Goal: Task Accomplishment & Management: Use online tool/utility

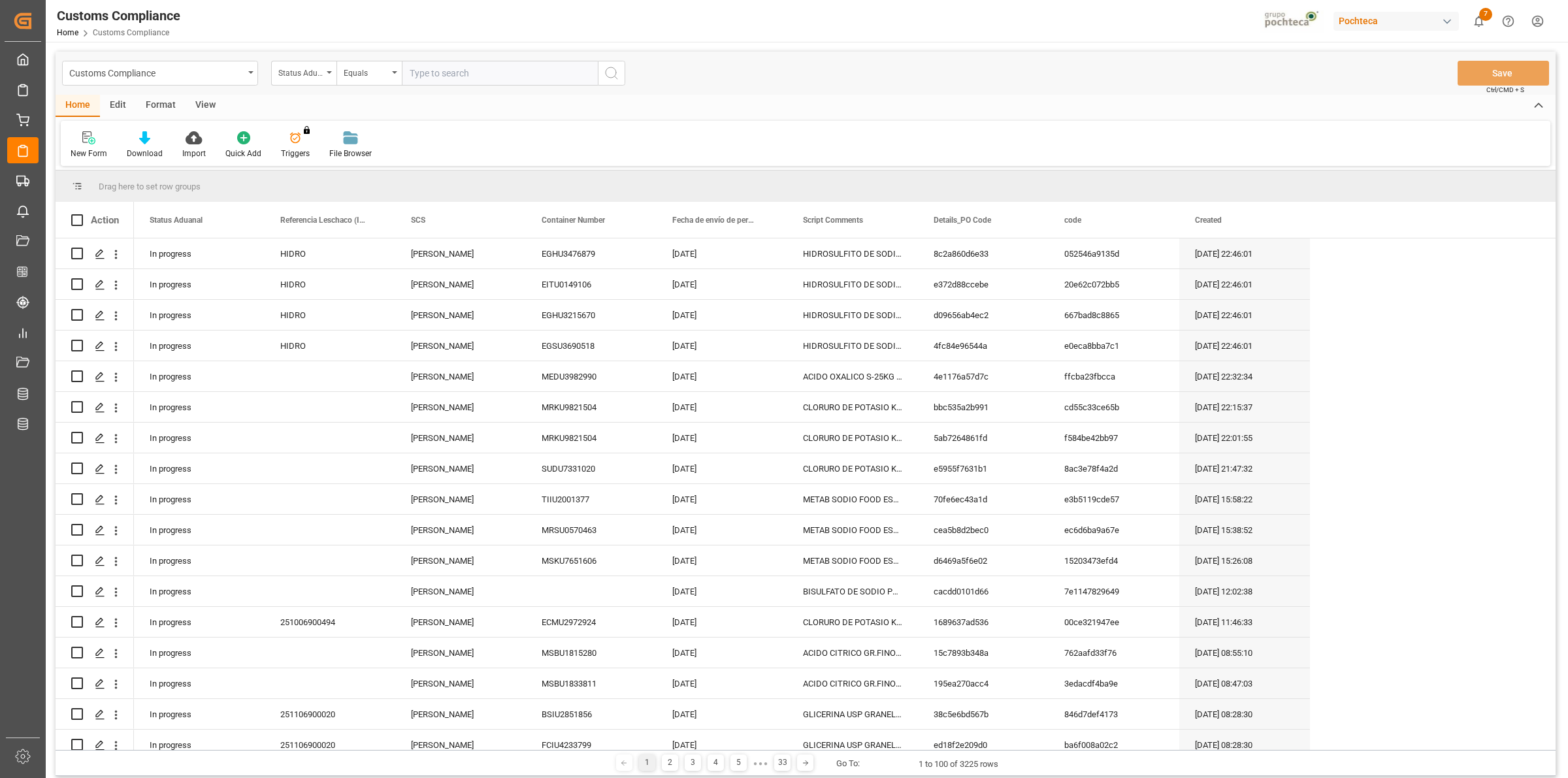
drag, startPoint x: 191, startPoint y: 100, endPoint x: 174, endPoint y: 113, distance: 21.4
click at [195, 100] on div "View" at bounding box center [205, 105] width 39 height 22
click at [96, 134] on div "Default" at bounding box center [82, 145] width 45 height 29
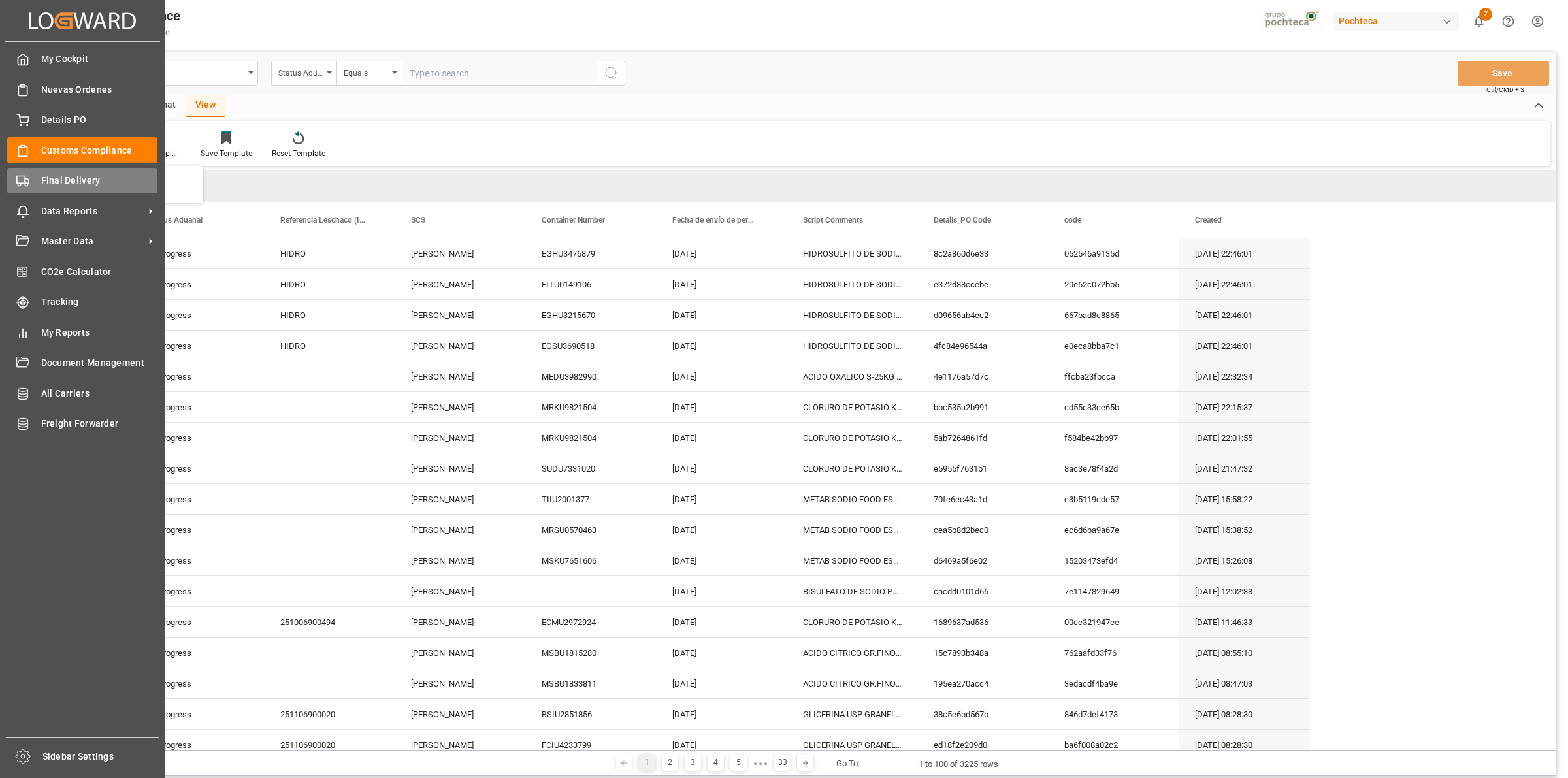
click at [26, 185] on icon at bounding box center [23, 180] width 13 height 13
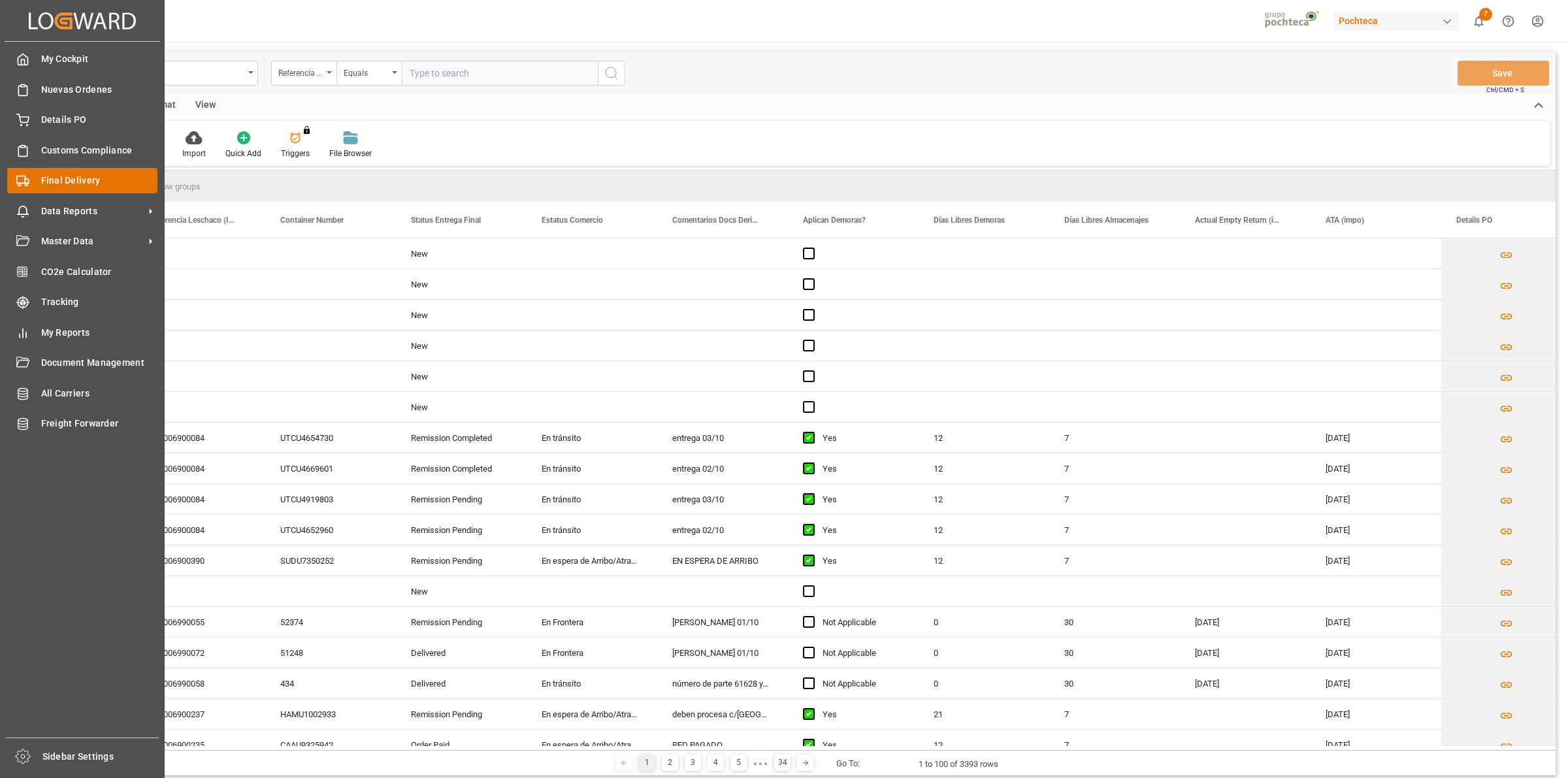
click at [23, 180] on icon at bounding box center [23, 180] width 13 height 13
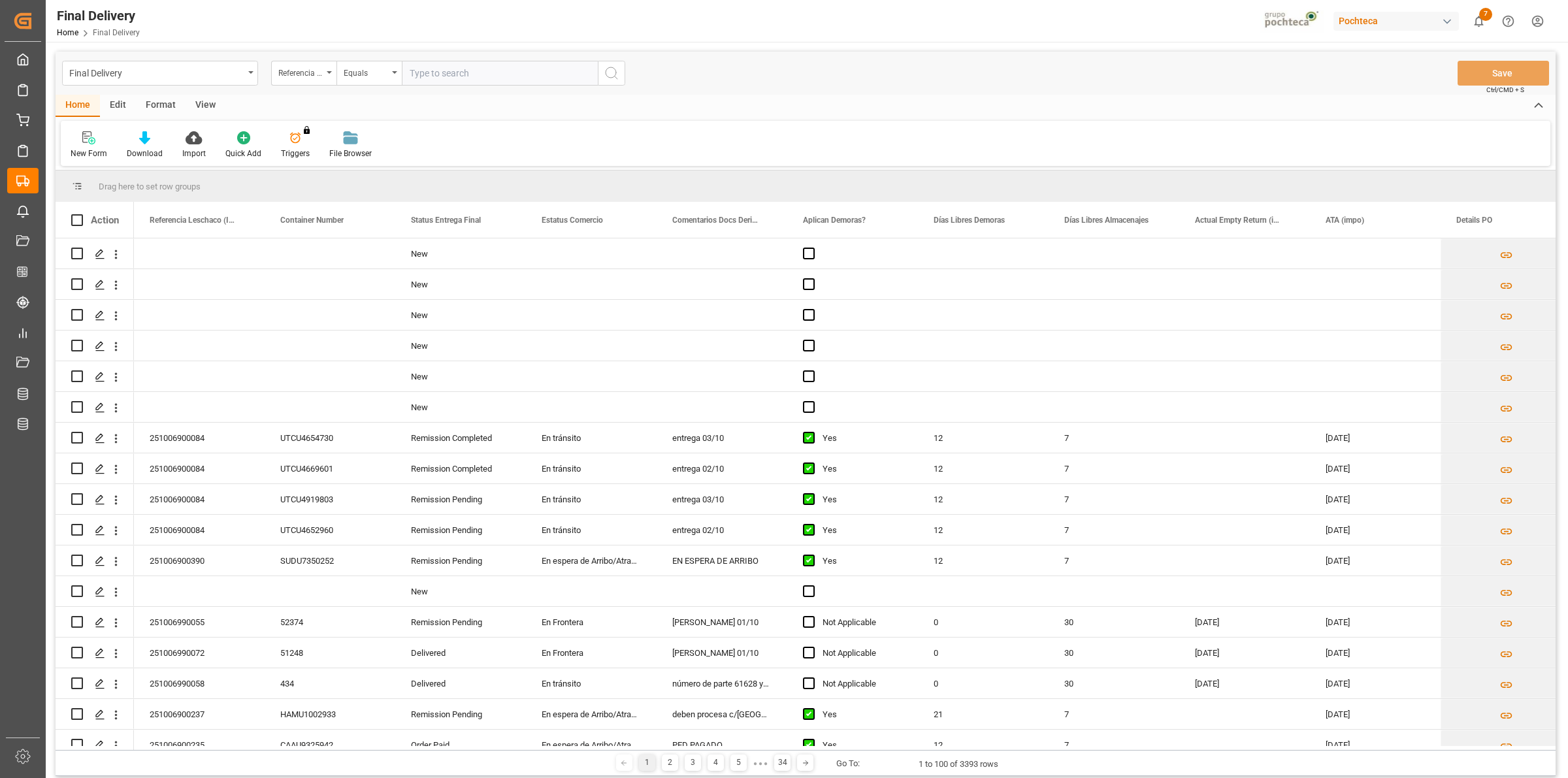
click at [202, 99] on div "View" at bounding box center [205, 105] width 39 height 22
drag, startPoint x: 89, startPoint y: 147, endPoint x: 83, endPoint y: 152, distance: 7.8
click at [83, 147] on div "Default" at bounding box center [83, 152] width 25 height 11
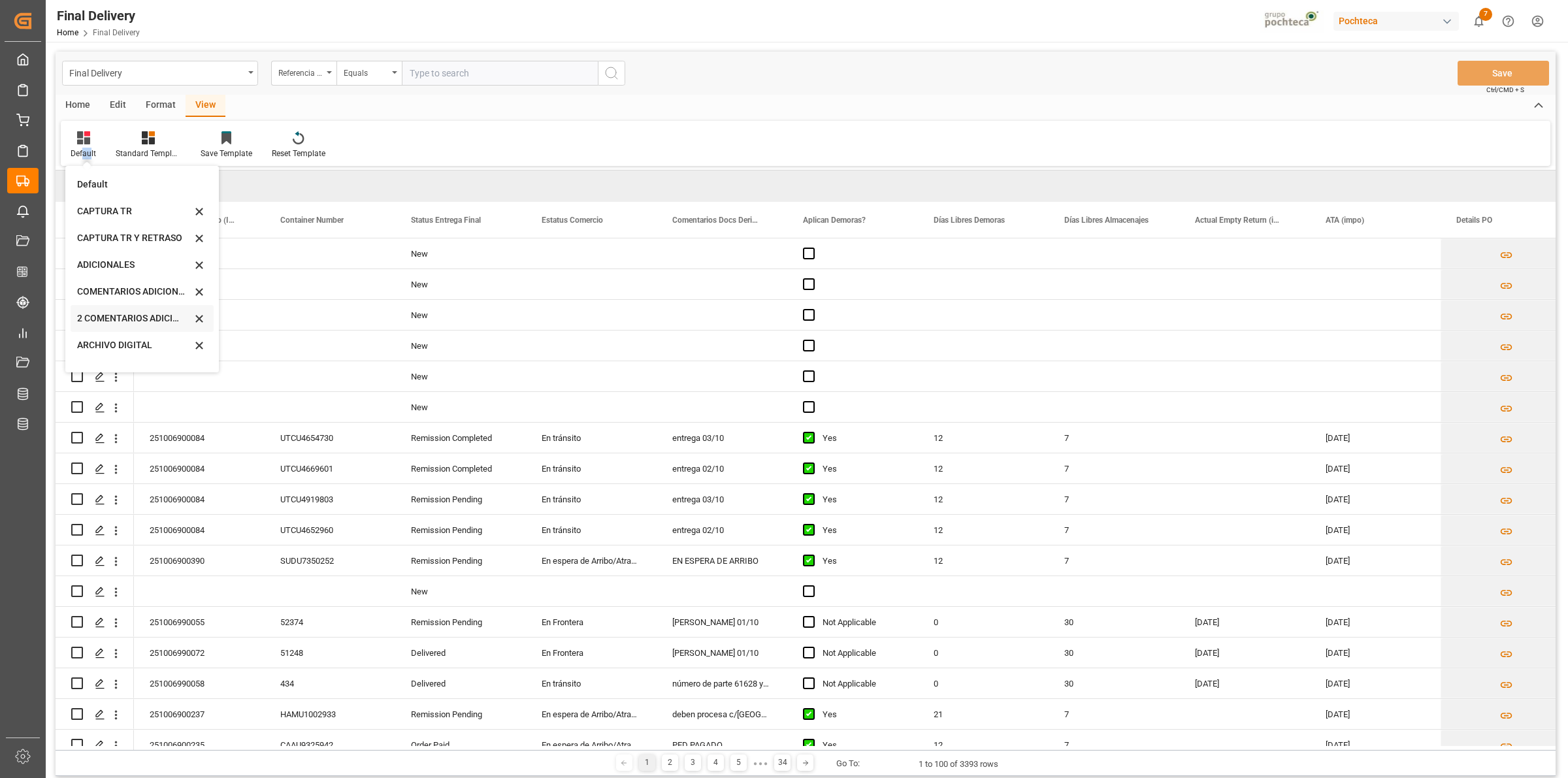
scroll to position [124, 0]
click at [138, 346] on div "CAPTURA TR Y RETRASO CON ENTREGA Y SUCURSAL" at bounding box center [142, 354] width 143 height 27
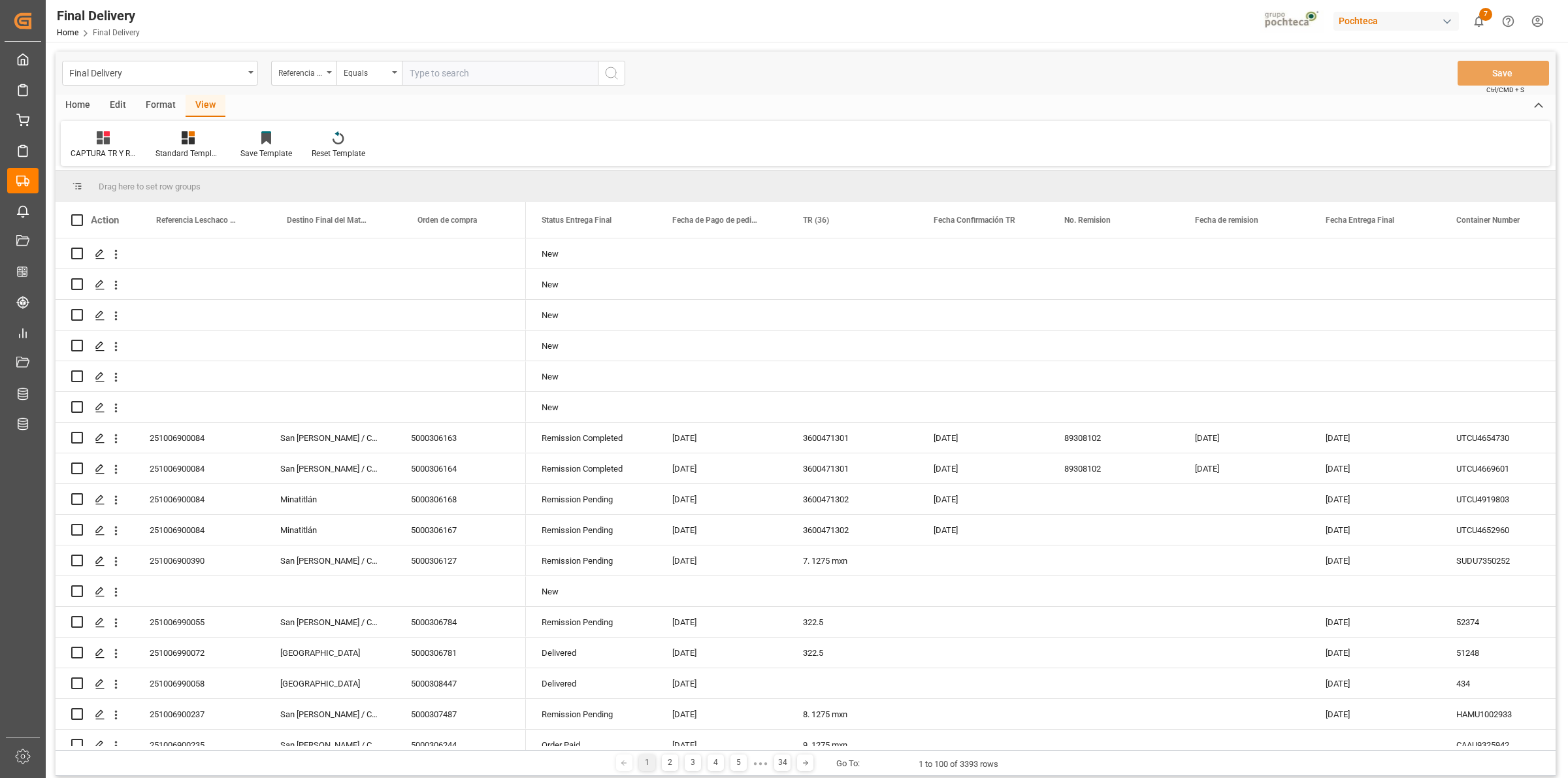
click at [167, 109] on div "Format" at bounding box center [160, 105] width 50 height 22
click at [158, 132] on div at bounding box center [150, 138] width 43 height 14
click at [161, 174] on div "DESTINO PARA REMI" at bounding box center [180, 184] width 99 height 27
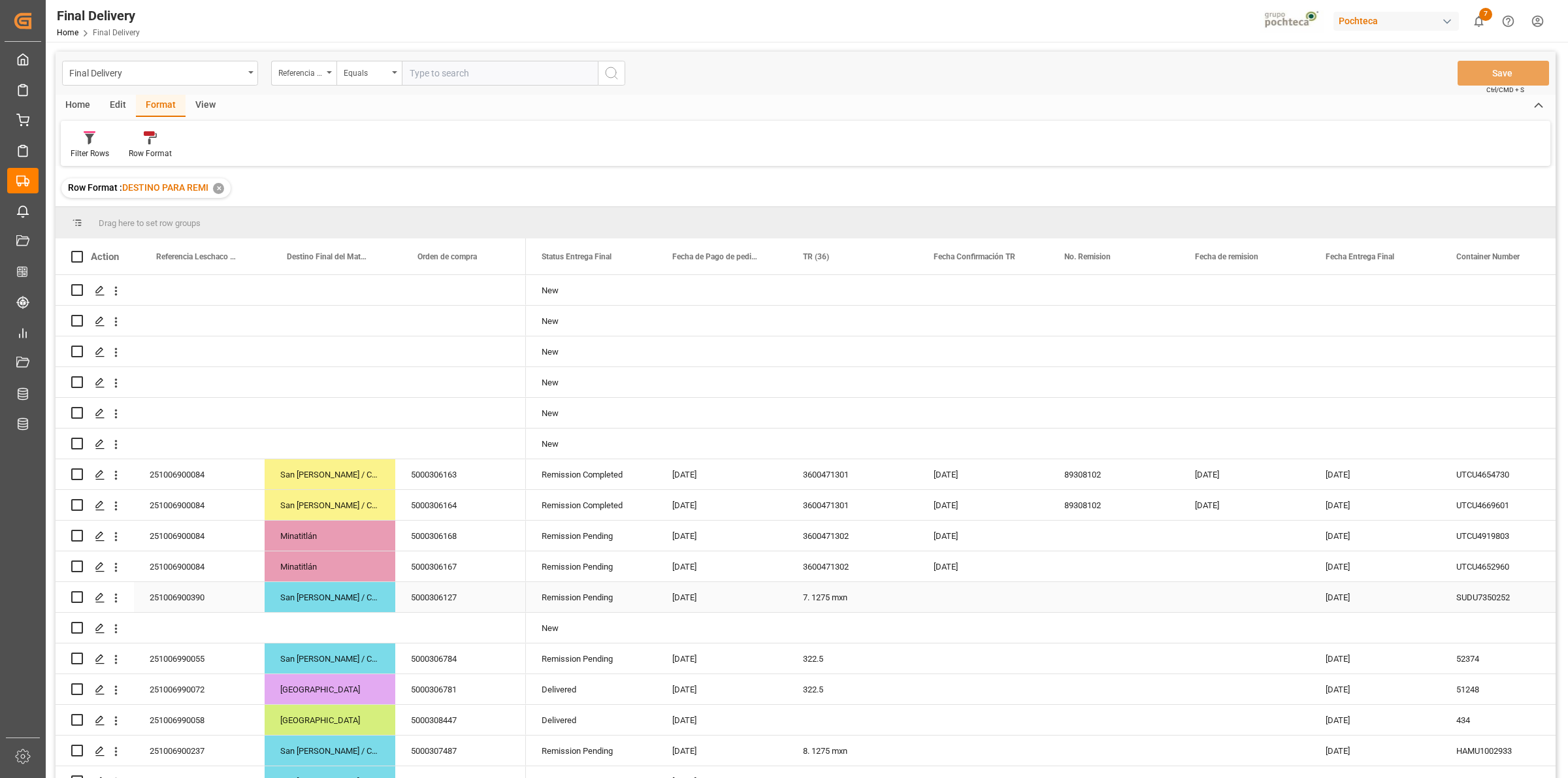
scroll to position [272, 0]
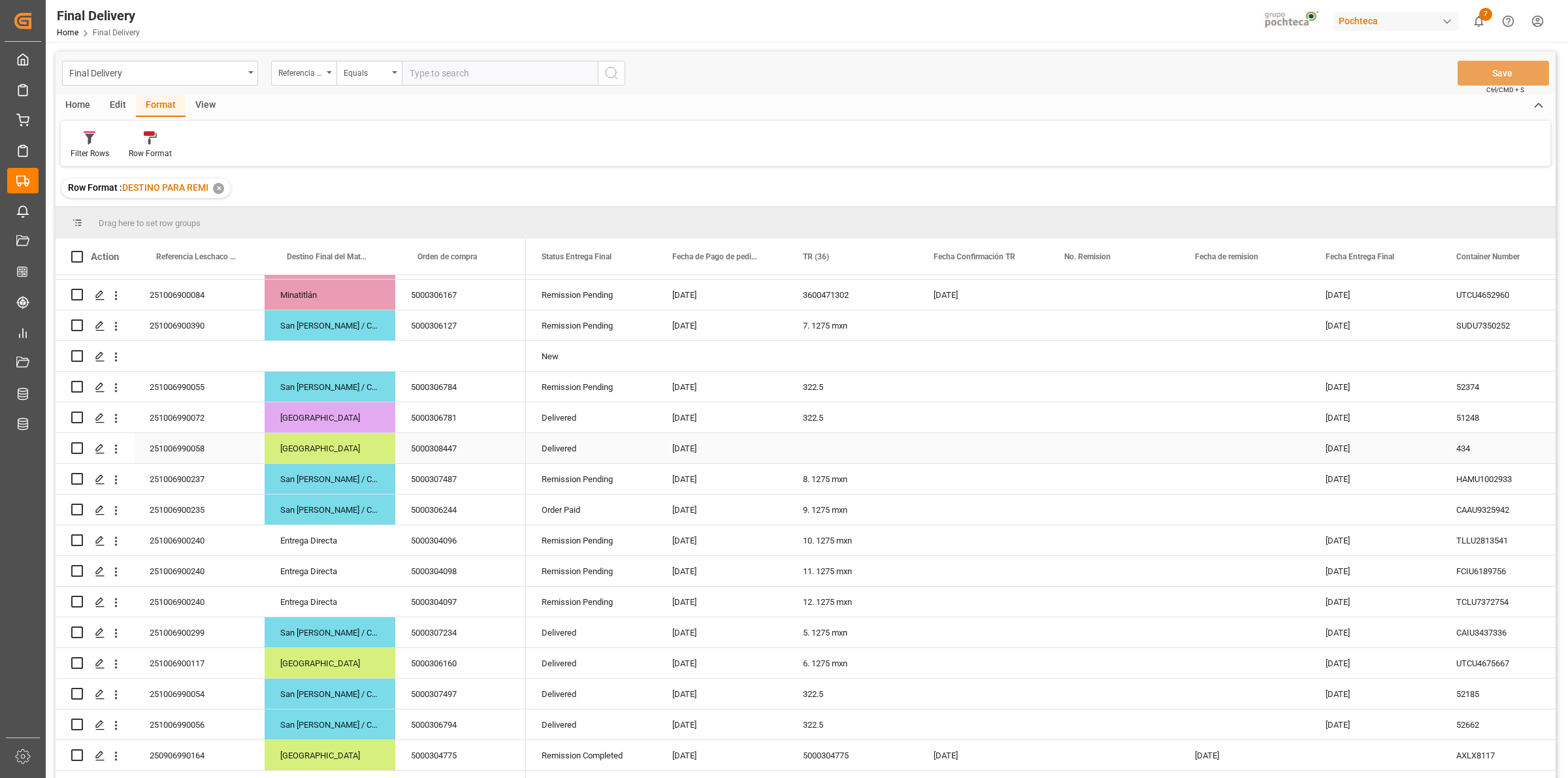
click at [609, 449] on div "Delivered" at bounding box center [591, 448] width 131 height 30
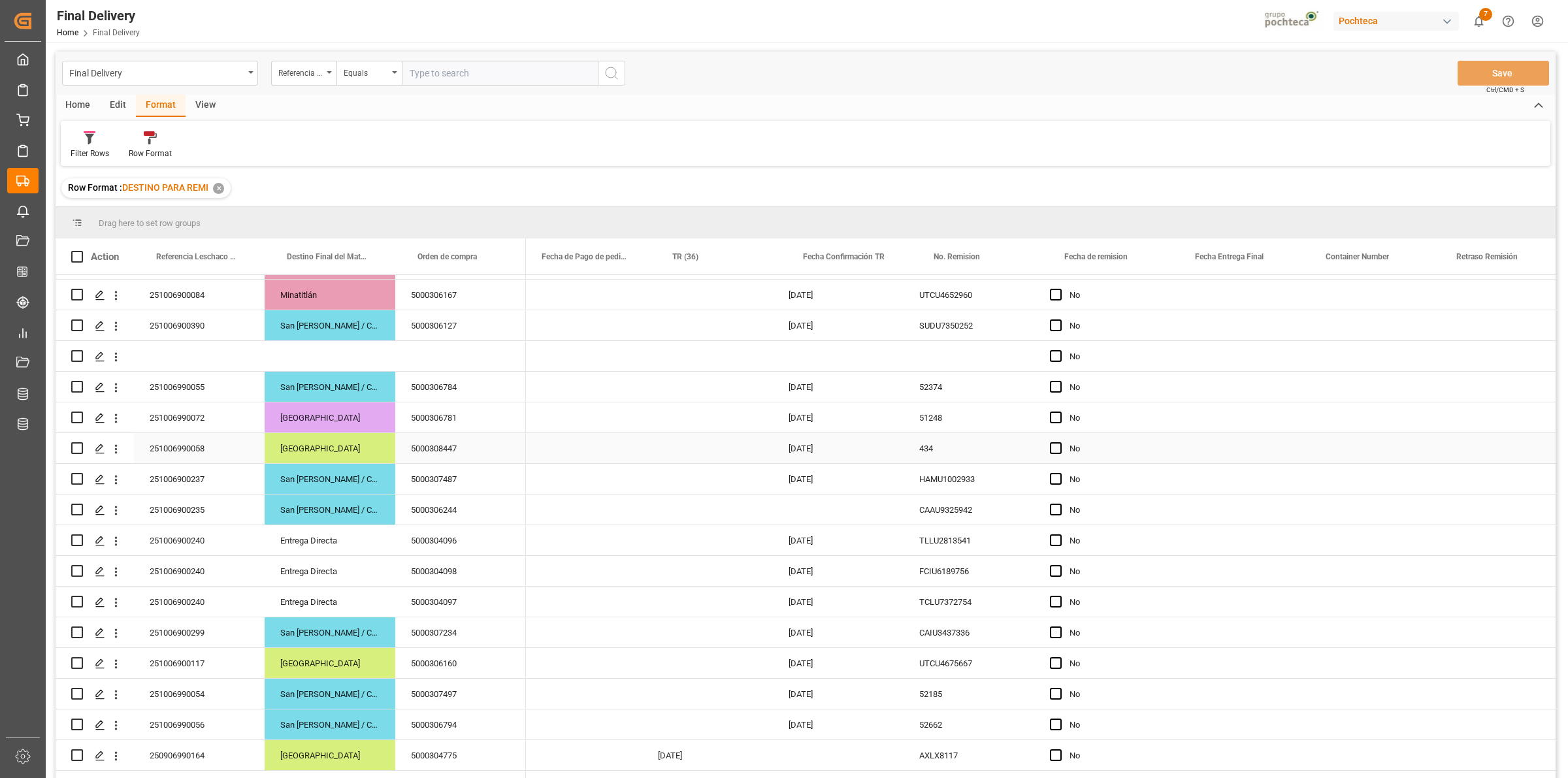
scroll to position [0, 0]
